Goal: Information Seeking & Learning: Check status

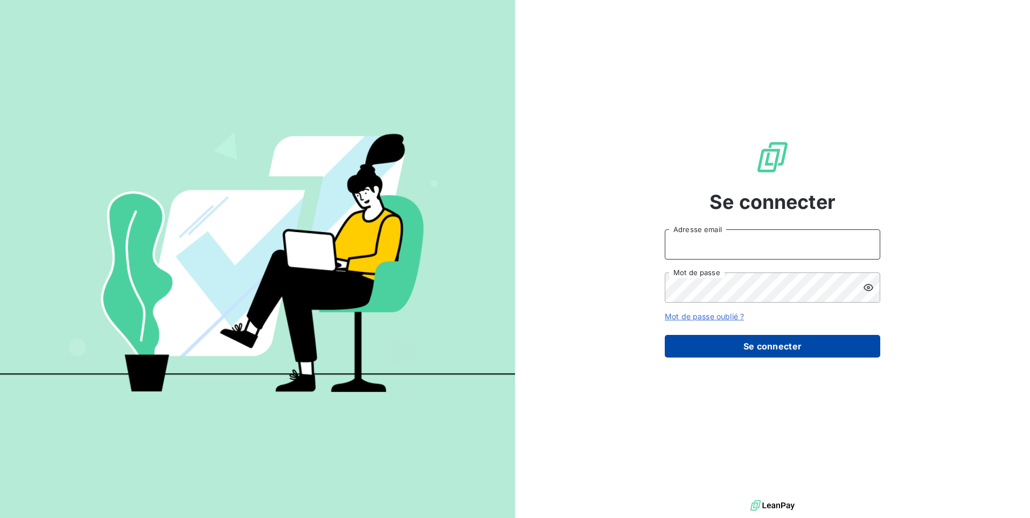
type input "[EMAIL_ADDRESS][DOMAIN_NAME]"
click at [757, 344] on button "Se connecter" at bounding box center [772, 346] width 215 height 23
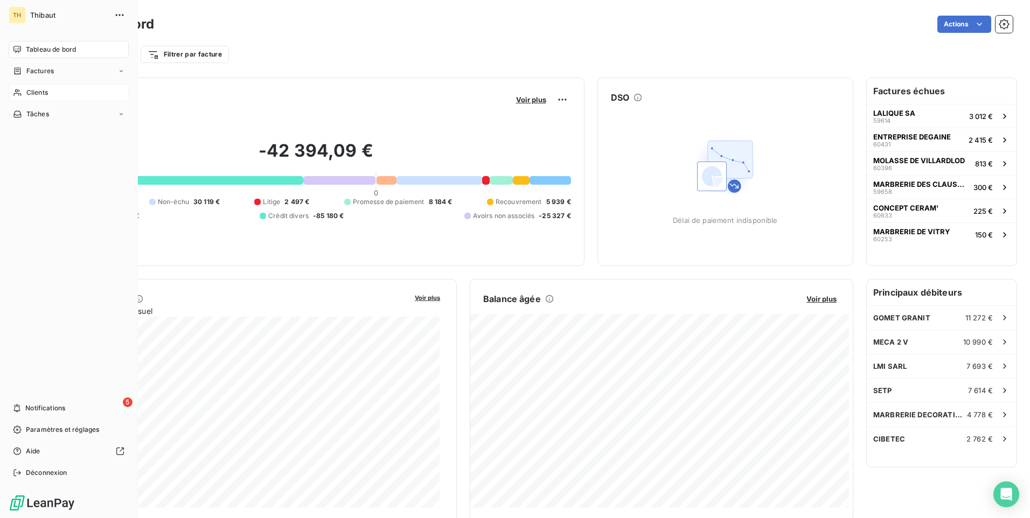
click at [36, 94] on span "Clients" at bounding box center [37, 93] width 22 height 10
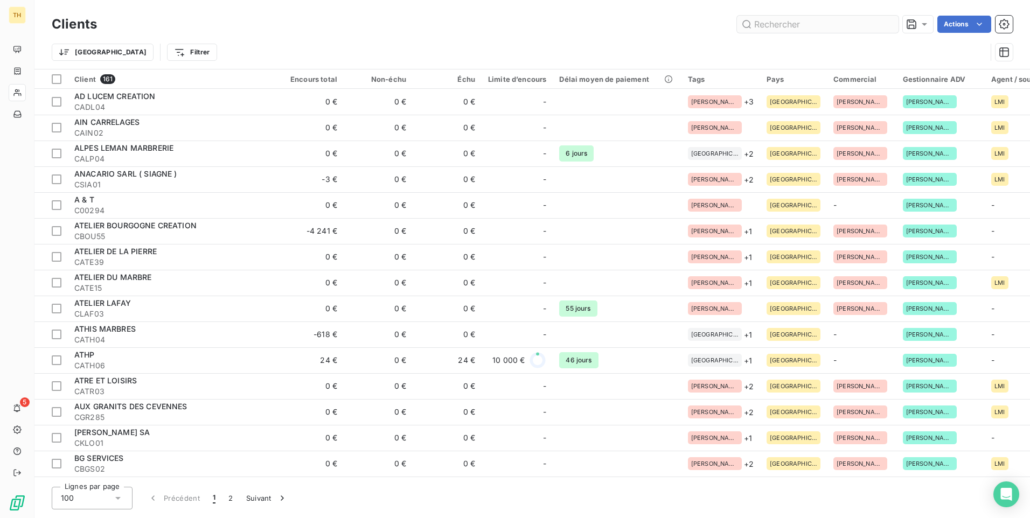
click at [776, 25] on input "text" at bounding box center [818, 24] width 162 height 17
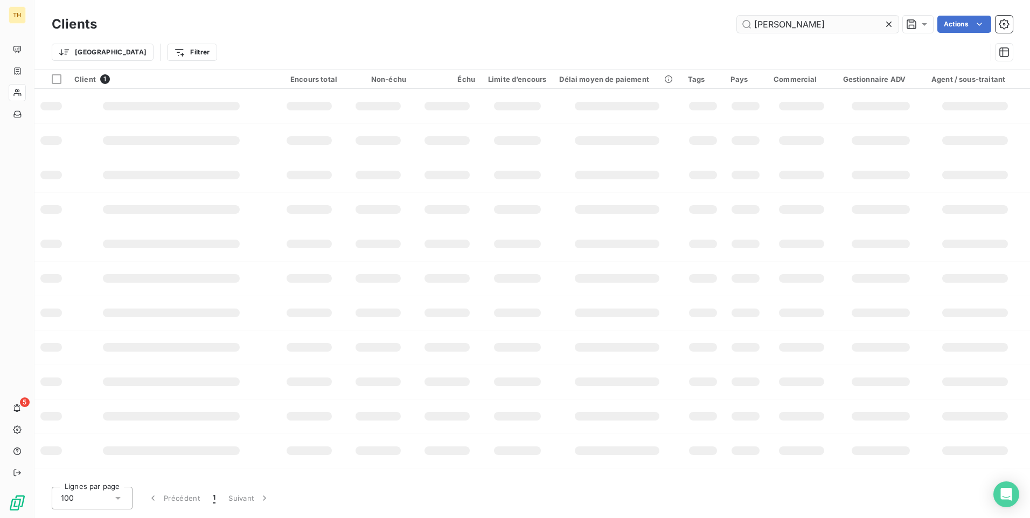
type input "[PERSON_NAME]"
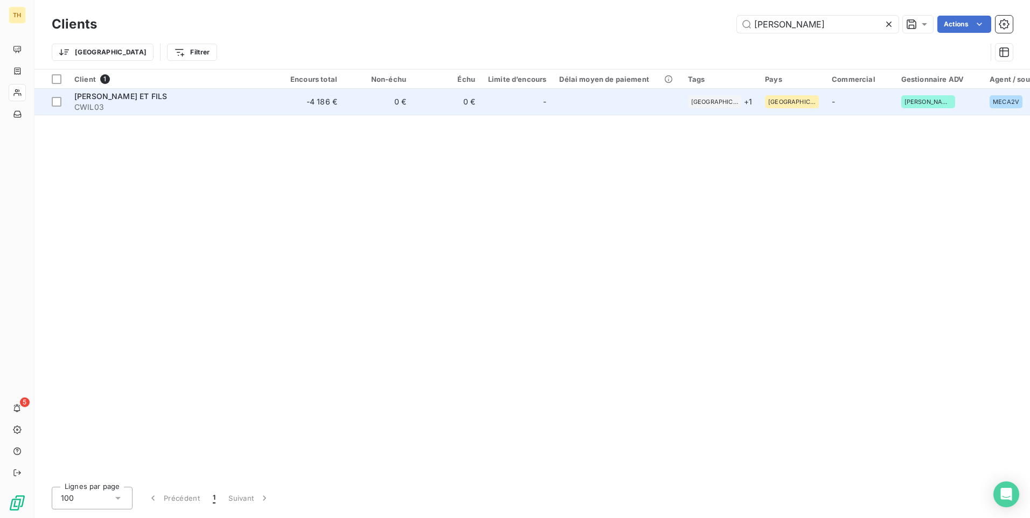
click at [116, 95] on span "[PERSON_NAME] ET FILS" at bounding box center [120, 96] width 93 height 9
